Goal: Information Seeking & Learning: Understand process/instructions

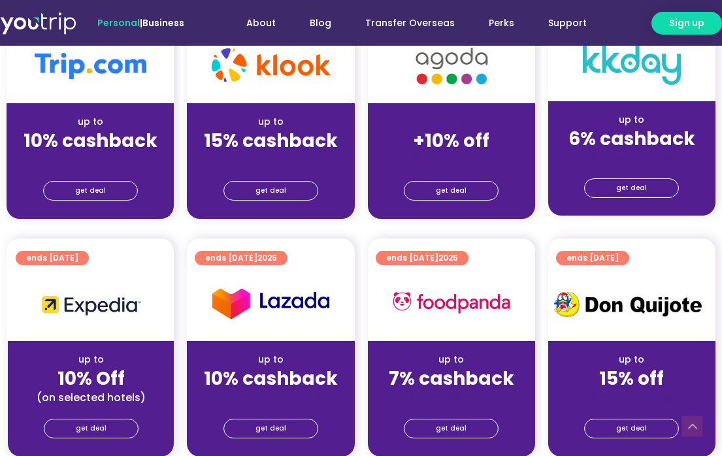
scroll to position [392, 0]
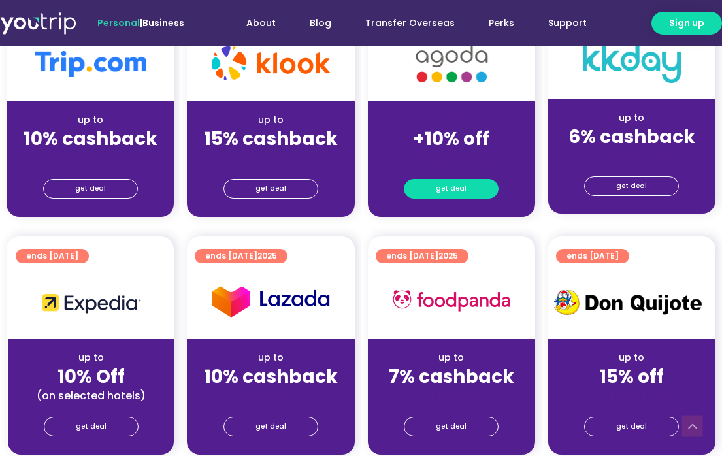
click at [449, 184] on span "get deal" at bounding box center [451, 189] width 31 height 18
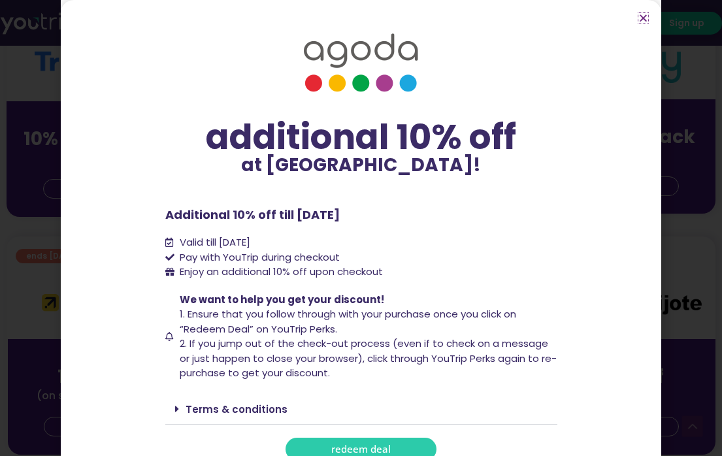
scroll to position [14, 0]
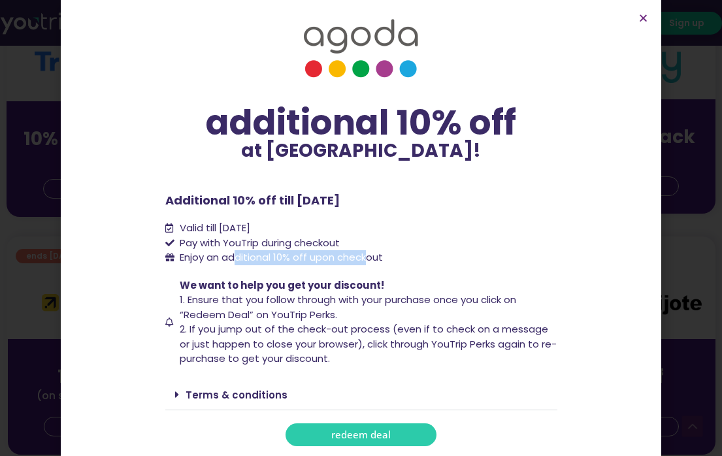
drag, startPoint x: 233, startPoint y: 260, endPoint x: 366, endPoint y: 260, distance: 133.4
click at [366, 260] on span "Enjoy an additional 10% off upon checkout" at bounding box center [281, 257] width 203 height 14
click at [254, 306] on span "1. Ensure that you follow through with your purchase once you click on “Redeem …" at bounding box center [348, 307] width 337 height 29
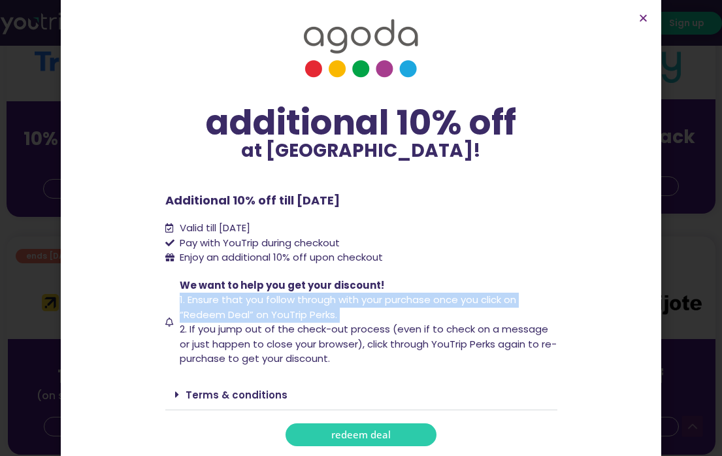
click at [254, 306] on span "1. Ensure that you follow through with your purchase once you click on “Redeem …" at bounding box center [348, 307] width 337 height 29
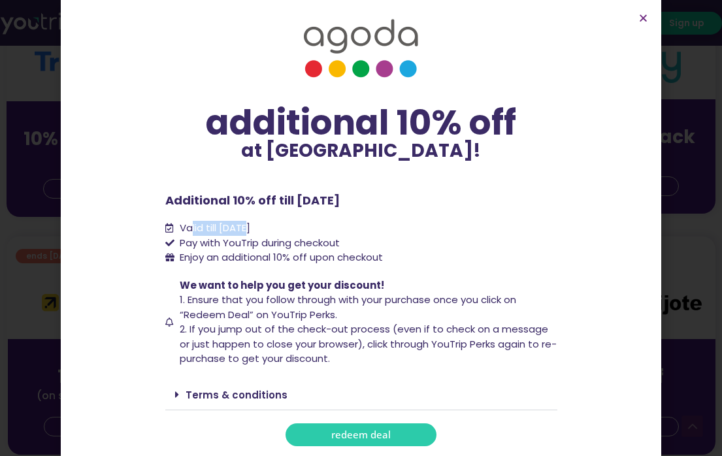
drag, startPoint x: 186, startPoint y: 226, endPoint x: 256, endPoint y: 226, distance: 69.9
click at [250, 226] on span "Valid till [DATE]" at bounding box center [214, 228] width 74 height 15
drag, startPoint x: 188, startPoint y: 245, endPoint x: 267, endPoint y: 243, distance: 79.8
click at [265, 243] on span "Pay with YouTrip during checkout" at bounding box center [258, 243] width 163 height 15
drag, startPoint x: 212, startPoint y: 256, endPoint x: 402, endPoint y: 257, distance: 190.2
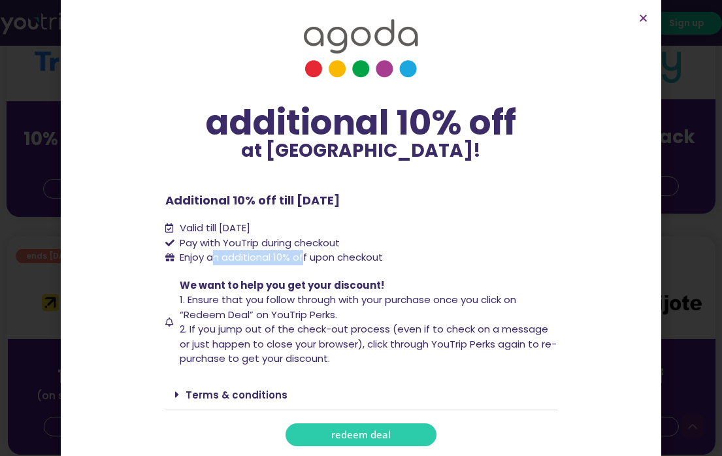
click at [387, 257] on li "Enjoy an additional 10% off upon checkout" at bounding box center [361, 257] width 392 height 15
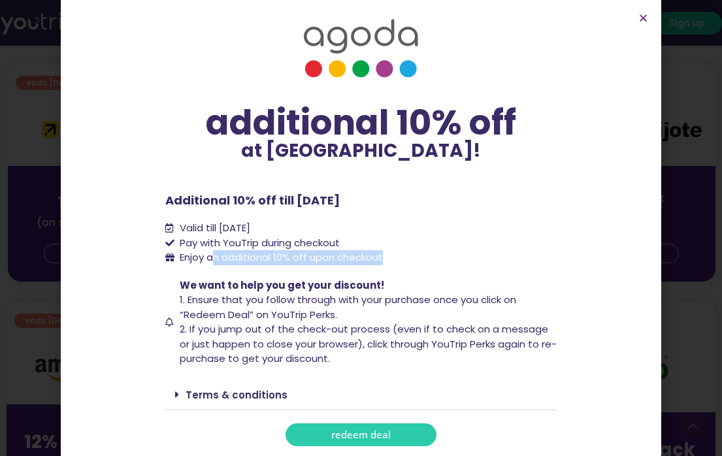
scroll to position [588, 0]
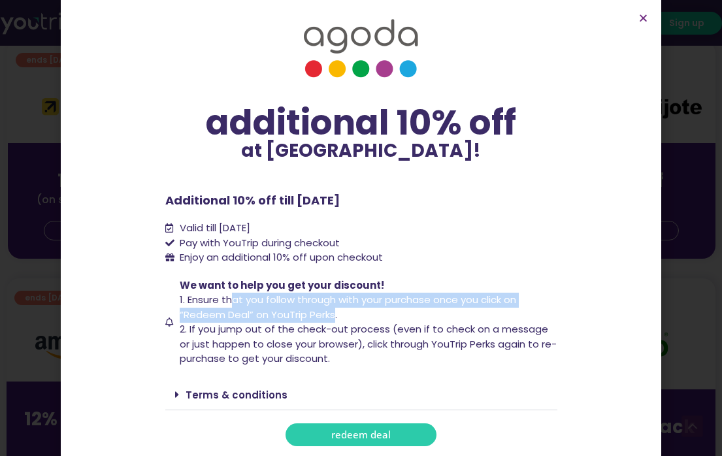
drag, startPoint x: 278, startPoint y: 305, endPoint x: 328, endPoint y: 313, distance: 50.4
click at [328, 313] on span "1. Ensure that you follow through with your purchase once you click on “Redeem …" at bounding box center [348, 307] width 337 height 29
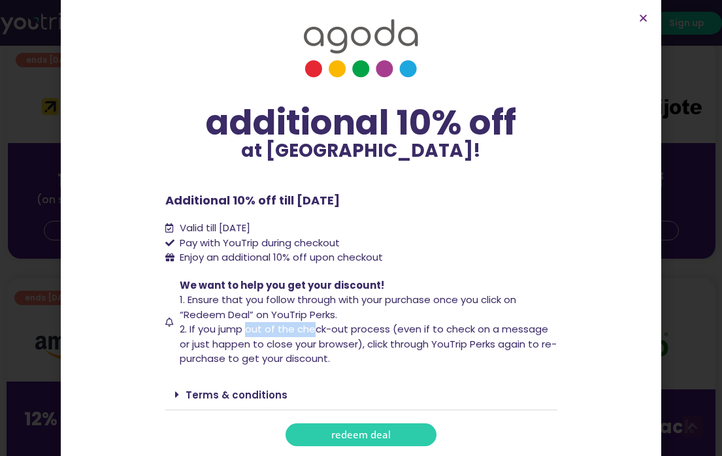
drag, startPoint x: 252, startPoint y: 326, endPoint x: 341, endPoint y: 336, distance: 89.5
click at [341, 336] on span "We want to help you get your discount! 1. Ensure that you follow through with y…" at bounding box center [367, 322] width 381 height 88
click at [346, 334] on span "2. If you jump out of the check-out process (even if to check on a message or j…" at bounding box center [368, 343] width 377 height 43
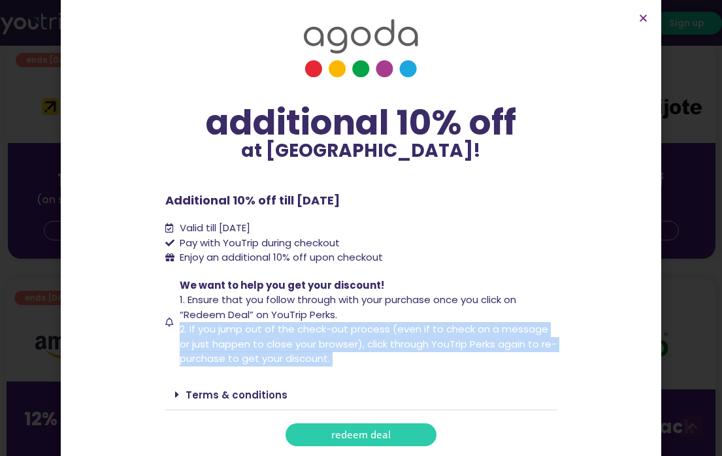
click at [346, 334] on span "2. If you jump out of the check-out process (even if to check on a message or j…" at bounding box center [368, 343] width 377 height 43
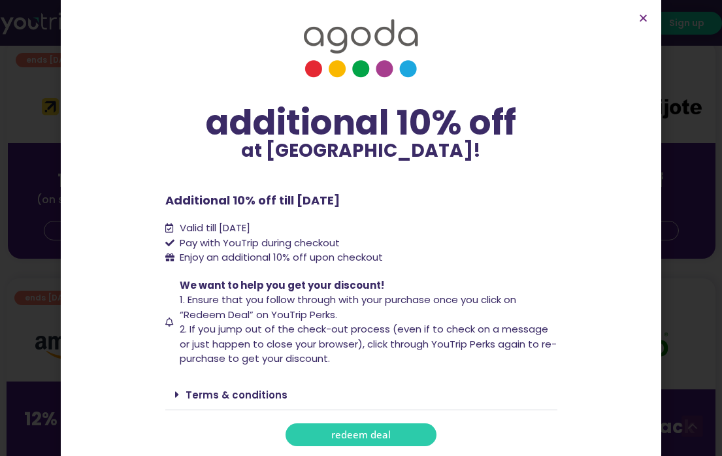
click at [241, 392] on link "Terms & conditions" at bounding box center [237, 395] width 102 height 14
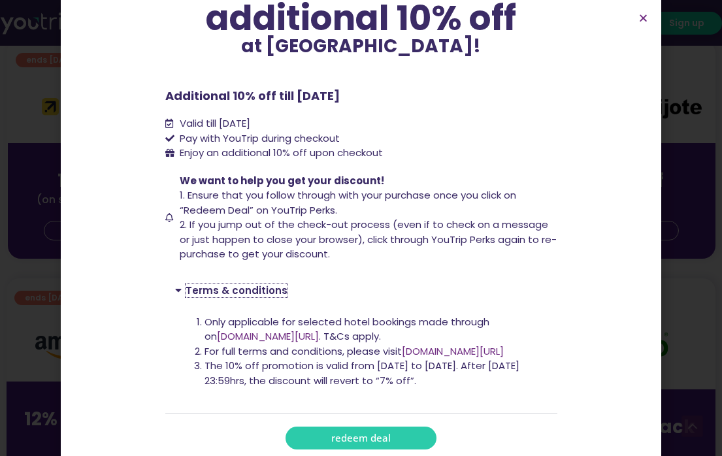
scroll to position [122, 0]
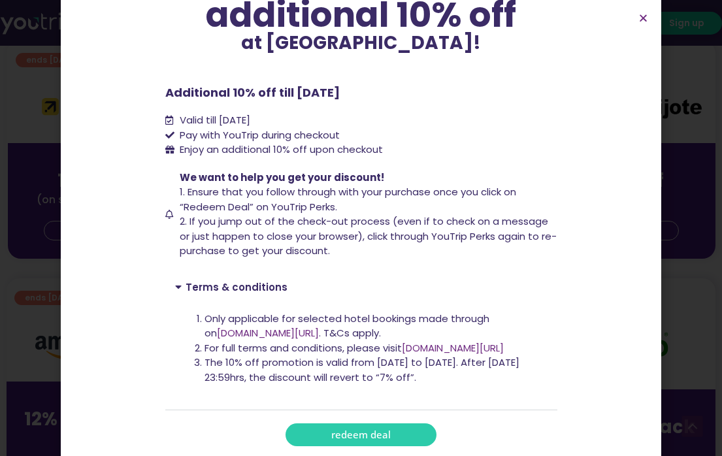
click at [343, 324] on li "Only applicable for selected hotel bookings made through on [DOMAIN_NAME][URL] …" at bounding box center [376, 326] width 343 height 29
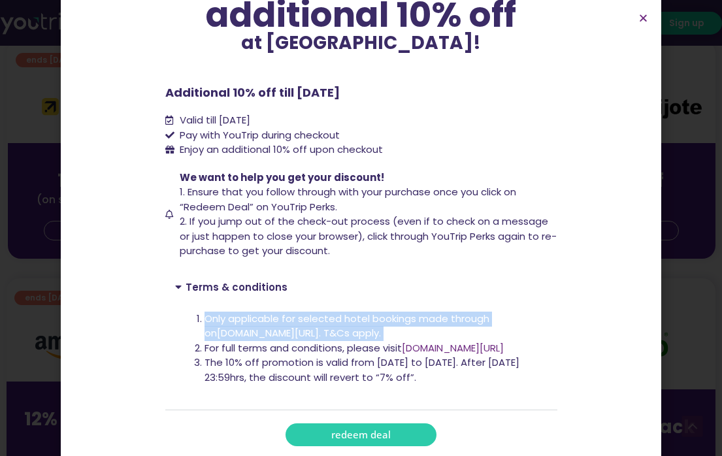
click at [343, 324] on li "Only applicable for selected hotel bookings made through on [DOMAIN_NAME][URL] …" at bounding box center [376, 326] width 343 height 29
copy li "Only applicable for selected hotel bookings made through on [DOMAIN_NAME][URL] …"
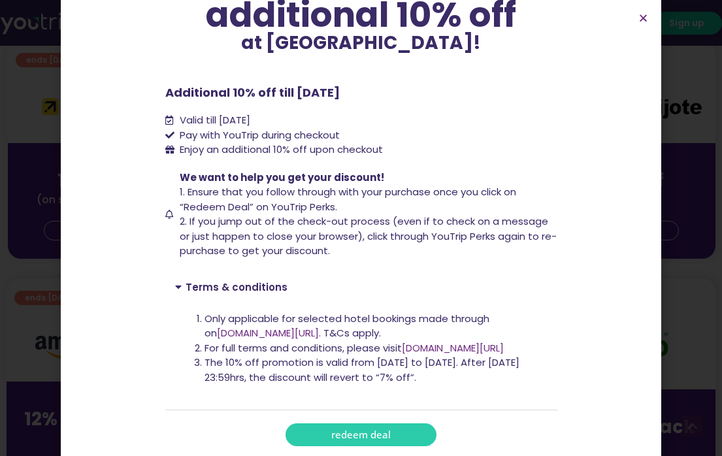
click at [310, 363] on li "The 10% off promotion is valid from [DATE] to [DATE]. After [DATE] 23:59hrs, th…" at bounding box center [376, 370] width 343 height 29
drag, startPoint x: 248, startPoint y: 364, endPoint x: 439, endPoint y: 369, distance: 190.3
click at [439, 369] on li "The 10% off promotion is valid from [DATE] to [DATE]. After [DATE] 23:59hrs, th…" at bounding box center [376, 370] width 343 height 29
drag, startPoint x: 230, startPoint y: 377, endPoint x: 407, endPoint y: 378, distance: 176.5
click at [405, 378] on li "The 10% off promotion is valid from [DATE] to [DATE]. After [DATE] 23:59hrs, th…" at bounding box center [376, 370] width 343 height 29
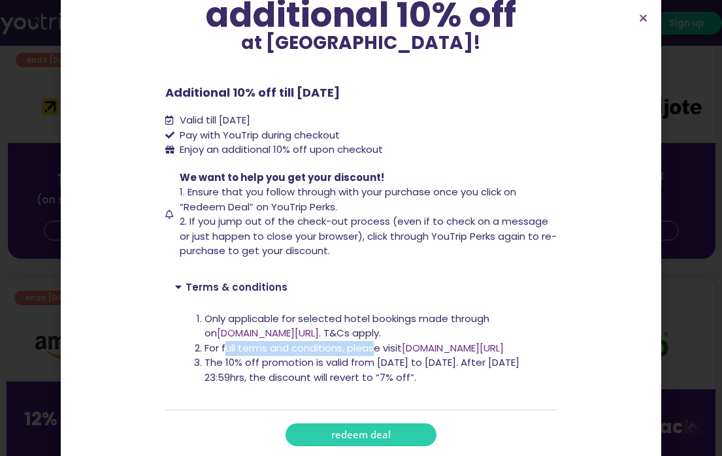
drag, startPoint x: 220, startPoint y: 351, endPoint x: 477, endPoint y: 348, distance: 256.9
click at [477, 348] on li "For full terms and conditions, please visit [DOMAIN_NAME][URL]" at bounding box center [376, 348] width 343 height 15
click at [305, 324] on li "Only applicable for selected hotel bookings made through on [DOMAIN_NAME][URL] …" at bounding box center [376, 326] width 343 height 29
click at [211, 218] on span "2. If you jump out of the check-out process (even if to check on a message or j…" at bounding box center [368, 235] width 377 height 43
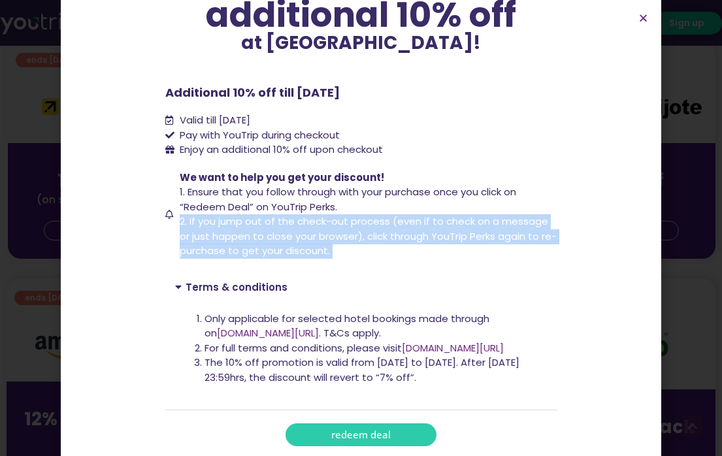
click at [211, 218] on span "2. If you jump out of the check-out process (even if to check on a message or j…" at bounding box center [368, 235] width 377 height 43
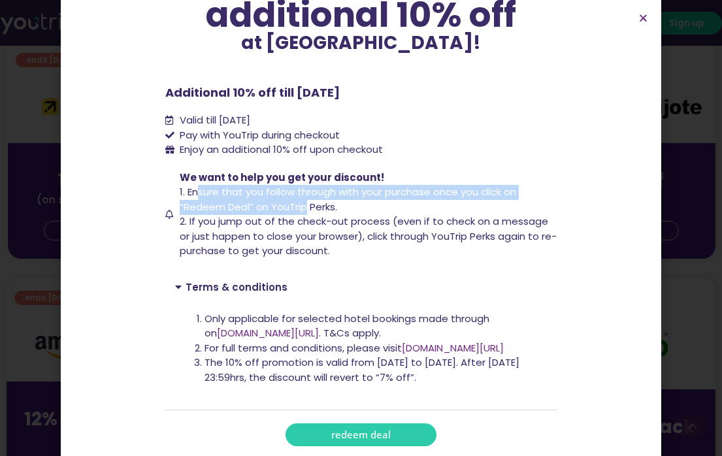
drag, startPoint x: 194, startPoint y: 190, endPoint x: 326, endPoint y: 209, distance: 133.3
click at [326, 209] on span "1. Ensure that you follow through with your purchase once you click on “Redeem …" at bounding box center [348, 199] width 337 height 29
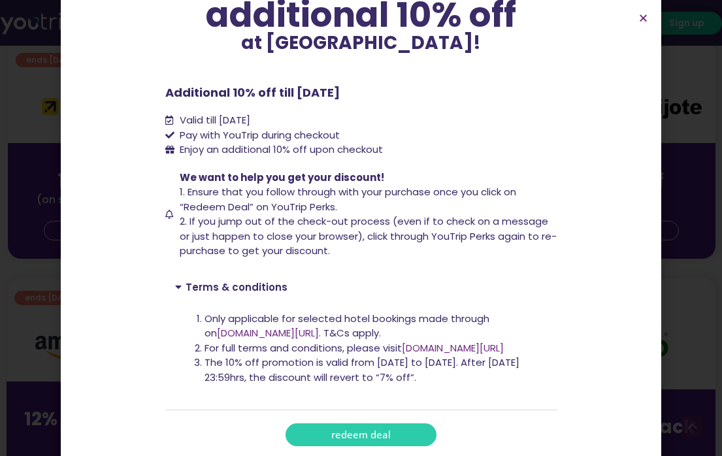
click at [360, 211] on span "We want to help you get your discount! 1. Ensure that you follow through with y…" at bounding box center [367, 215] width 381 height 88
drag, startPoint x: 177, startPoint y: 209, endPoint x: 247, endPoint y: 208, distance: 70.0
click at [247, 208] on span "1. Ensure that you follow through with your purchase once you click on “Redeem …" at bounding box center [348, 199] width 337 height 29
drag, startPoint x: 301, startPoint y: 191, endPoint x: 467, endPoint y: 190, distance: 166.7
click at [467, 190] on span "1. Ensure that you follow through with your purchase once you click on “Redeem …" at bounding box center [348, 199] width 337 height 29
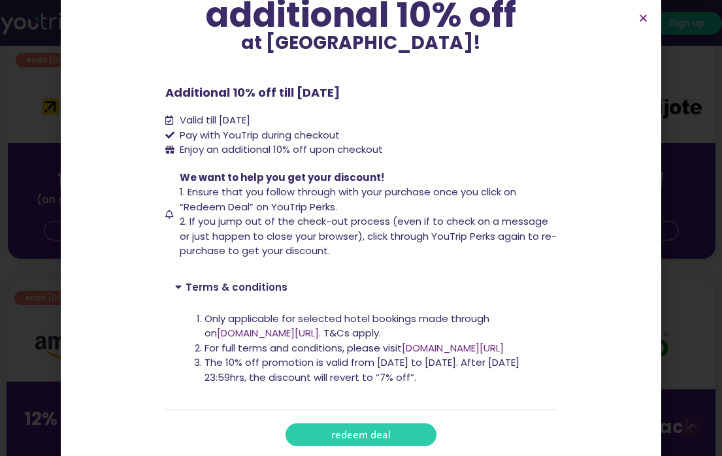
click at [302, 220] on span "2. If you jump out of the check-out process (even if to check on a message or j…" at bounding box center [368, 235] width 377 height 43
drag, startPoint x: 208, startPoint y: 222, endPoint x: 316, endPoint y: 223, distance: 108.5
click at [316, 223] on span "2. If you jump out of the check-out process (even if to check on a message or j…" at bounding box center [368, 235] width 377 height 43
click at [322, 233] on span "2. If you jump out of the check-out process (even if to check on a message or j…" at bounding box center [368, 235] width 377 height 43
drag, startPoint x: 269, startPoint y: 224, endPoint x: 388, endPoint y: 222, distance: 119.6
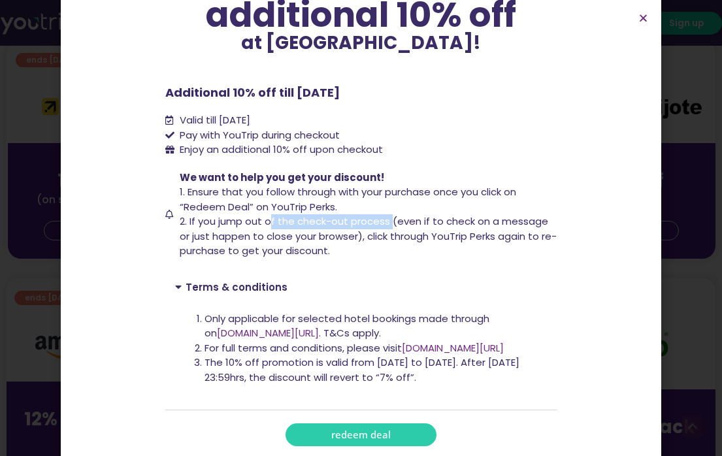
click at [388, 222] on span "2. If you jump out of the check-out process (even if to check on a message or j…" at bounding box center [368, 235] width 377 height 43
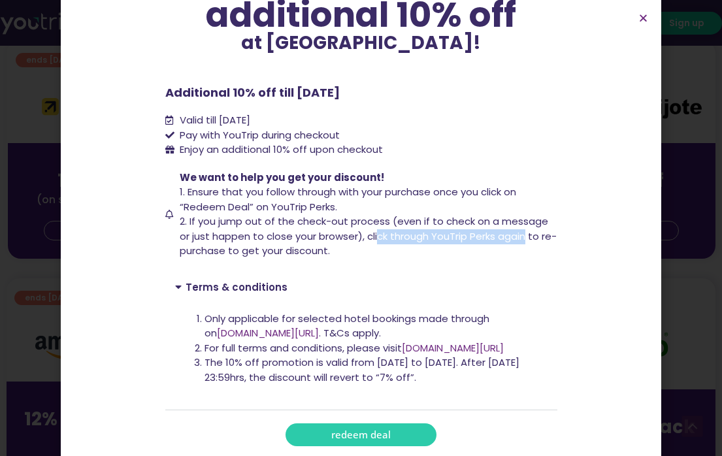
drag, startPoint x: 373, startPoint y: 238, endPoint x: 563, endPoint y: 238, distance: 190.2
click at [563, 238] on section "additional 10% off at [GEOGRAPHIC_DATA]! additional 10% off at [GEOGRAPHIC_DATA…" at bounding box center [361, 172] width 601 height 588
click at [435, 245] on span "We want to help you get your discount! 1. Ensure that you follow through with y…" at bounding box center [367, 215] width 381 height 88
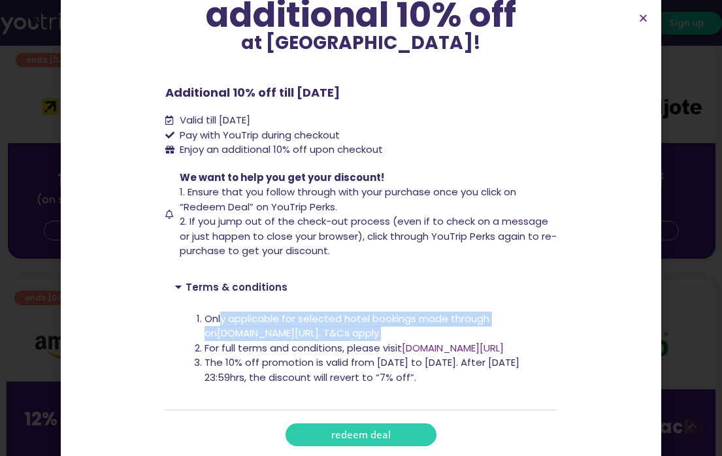
drag, startPoint x: 246, startPoint y: 314, endPoint x: 386, endPoint y: 331, distance: 141.6
click at [386, 331] on li "Only applicable for selected hotel bookings made through on [DOMAIN_NAME][URL] …" at bounding box center [376, 326] width 343 height 29
click at [254, 319] on li "Only applicable for selected hotel bookings made through on [DOMAIN_NAME][URL] …" at bounding box center [376, 326] width 343 height 29
drag, startPoint x: 197, startPoint y: 314, endPoint x: 399, endPoint y: 331, distance: 202.1
click at [399, 331] on li "Only applicable for selected hotel bookings made through on [DOMAIN_NAME][URL] …" at bounding box center [376, 326] width 343 height 29
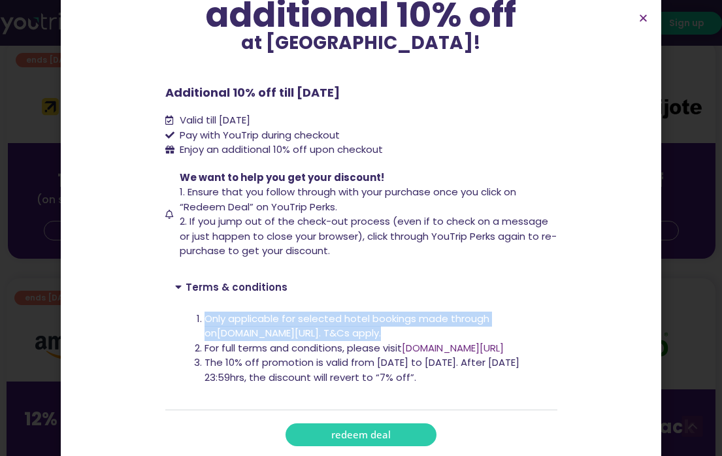
copy li "Only applicable for selected hotel bookings made through on [DOMAIN_NAME][URL] …"
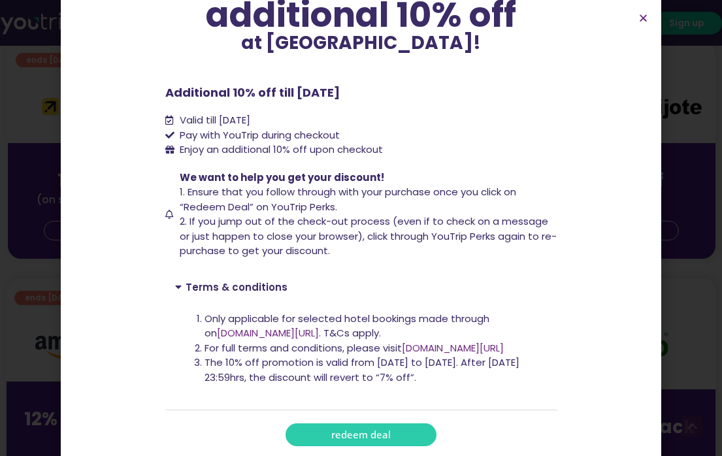
click at [180, 205] on span "1. Ensure that you follow through with your purchase once you click on “Redeem …" at bounding box center [348, 199] width 337 height 29
drag, startPoint x: 175, startPoint y: 205, endPoint x: 344, endPoint y: 207, distance: 168.7
click at [344, 207] on span "We want to help you get your discount! 1. Ensure that you follow through with y…" at bounding box center [367, 215] width 381 height 88
copy span "“Redeem Deal” on YouTrip Perks."
drag, startPoint x: 262, startPoint y: 195, endPoint x: 439, endPoint y: 195, distance: 176.5
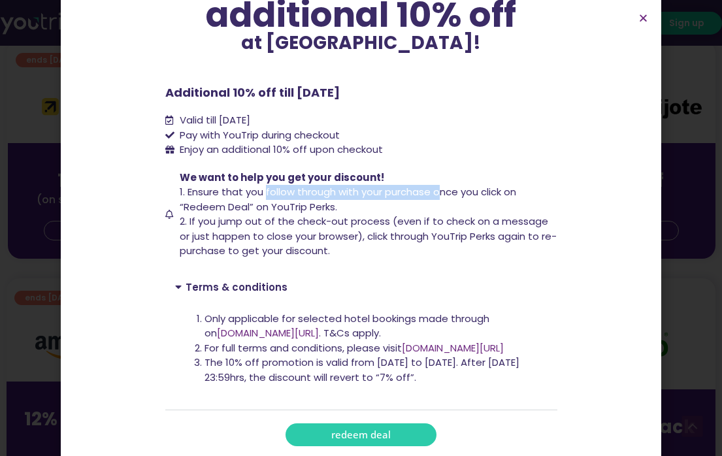
click at [439, 195] on span "1. Ensure that you follow through with your purchase once you click on “Redeem …" at bounding box center [348, 199] width 337 height 29
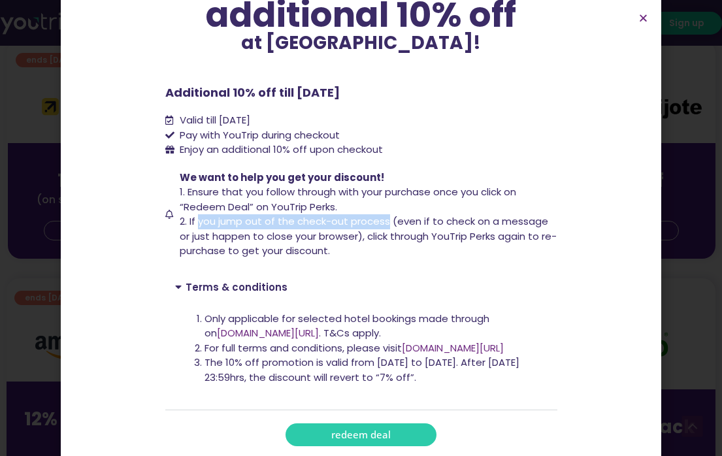
drag, startPoint x: 193, startPoint y: 222, endPoint x: 384, endPoint y: 222, distance: 190.2
click at [384, 222] on span "2. If you jump out of the check-out process (even if to check on a message or j…" at bounding box center [368, 235] width 377 height 43
copy span "you jump out of the check-out process"
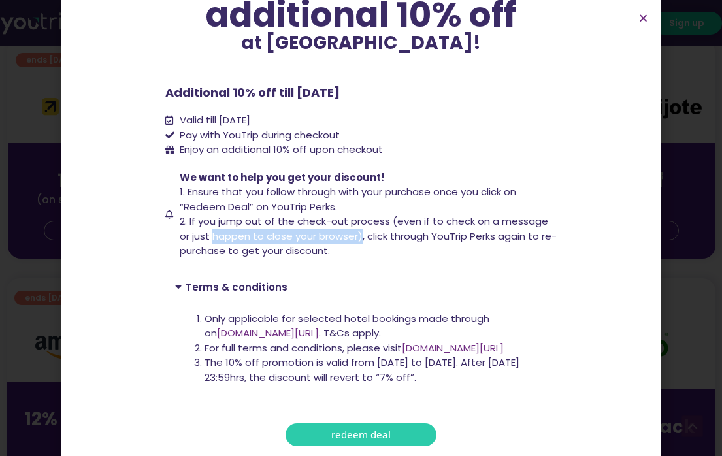
drag, startPoint x: 207, startPoint y: 237, endPoint x: 356, endPoint y: 235, distance: 148.4
click at [356, 235] on span "2. If you jump out of the check-out process (even if to check on a message or j…" at bounding box center [368, 235] width 377 height 43
copy span "happen to close your browser)"
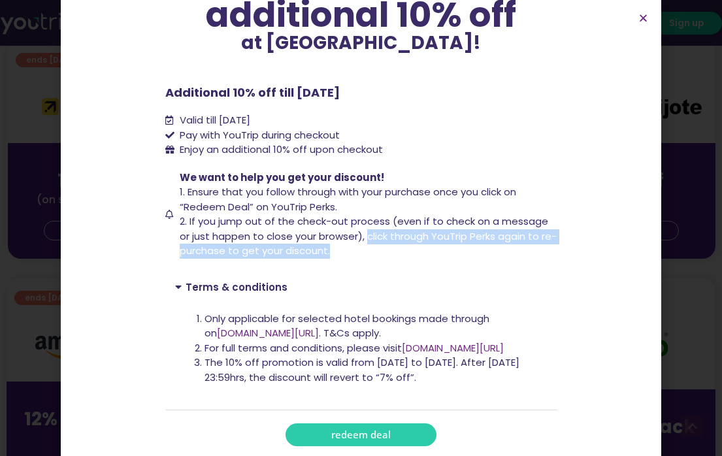
drag, startPoint x: 363, startPoint y: 235, endPoint x: 417, endPoint y: 251, distance: 55.9
click at [417, 251] on span "We want to help you get your discount! 1. Ensure that you follow through with y…" at bounding box center [367, 215] width 381 height 88
copy span "click through YouTrip Perks again to re-purchase to get your discount."
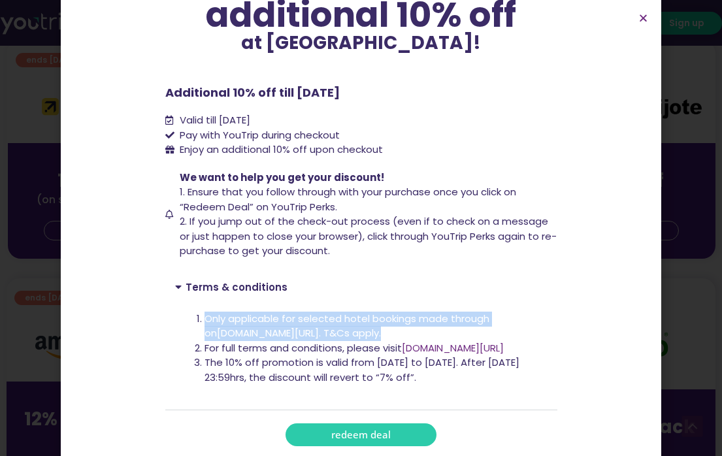
drag, startPoint x: 201, startPoint y: 316, endPoint x: 401, endPoint y: 336, distance: 201.6
click at [401, 336] on li "Only applicable for selected hotel bookings made through on [DOMAIN_NAME][URL] …" at bounding box center [376, 326] width 343 height 29
copy li "Only applicable for selected hotel bookings made through on [DOMAIN_NAME][URL] …"
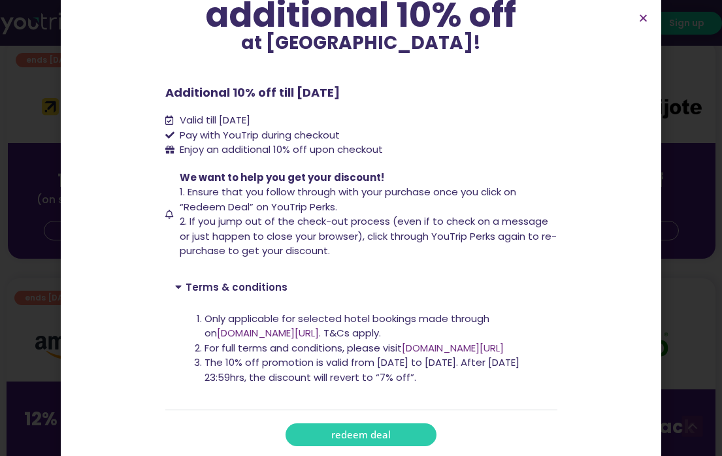
click at [316, 348] on li "For full terms and conditions, please visit [DOMAIN_NAME][URL]" at bounding box center [376, 348] width 343 height 15
drag, startPoint x: 163, startPoint y: 283, endPoint x: 488, endPoint y: 374, distance: 336.7
click at [488, 374] on div "Terms & conditions Only applicable for selected hotel bookings made through on …" at bounding box center [361, 341] width 392 height 139
copy div "Terms & conditions Only applicable for selected hotel bookings made through on …"
